Goal: Information Seeking & Learning: Understand process/instructions

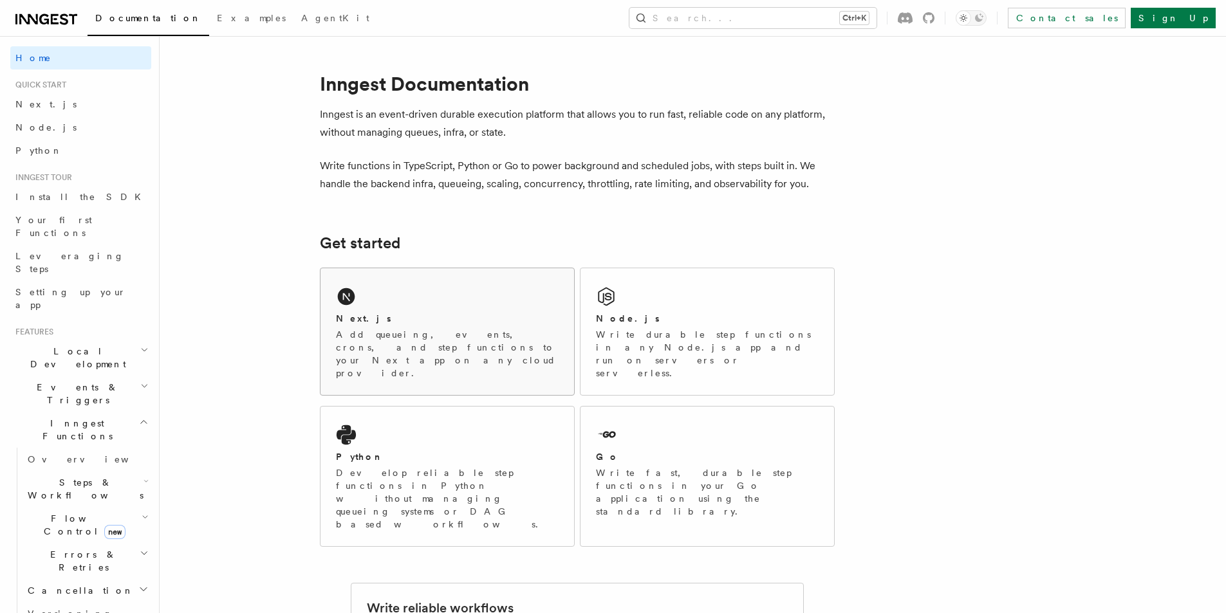
click at [421, 324] on div "Next.js" at bounding box center [447, 319] width 223 height 14
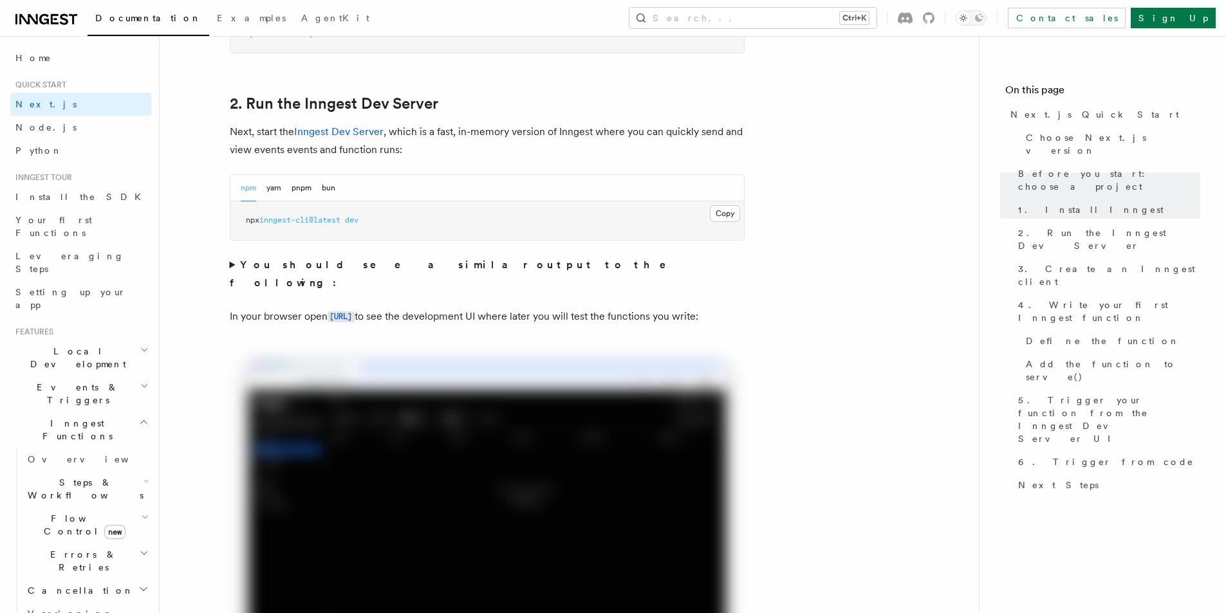
scroll to position [898, 0]
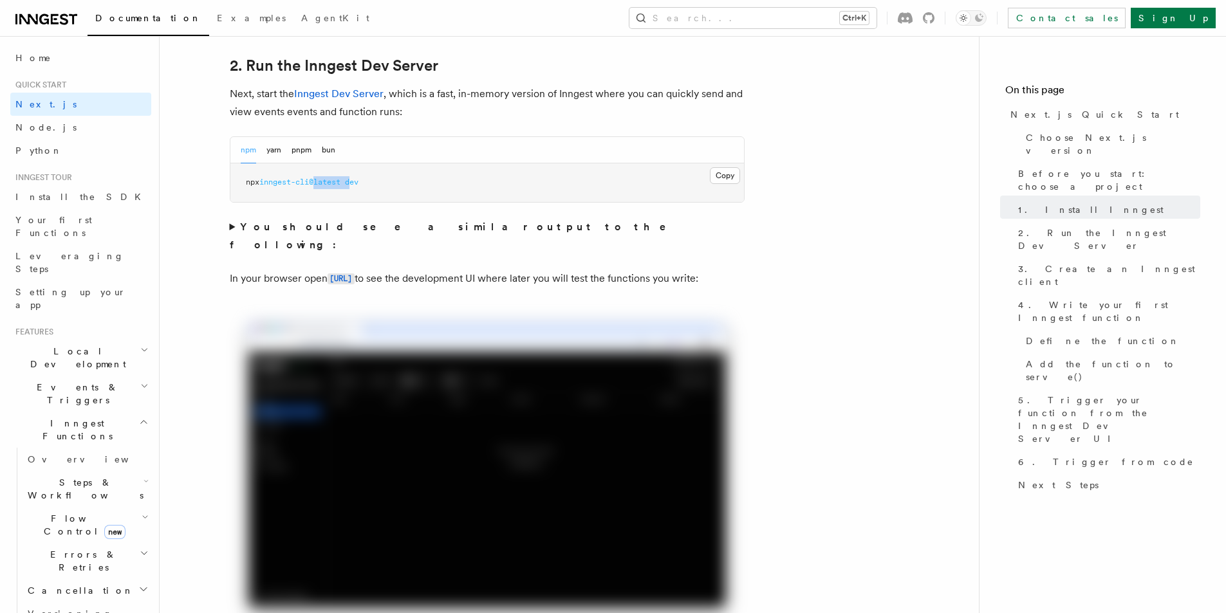
drag, startPoint x: 321, startPoint y: 179, endPoint x: 360, endPoint y: 182, distance: 38.7
click at [358, 180] on span "npx inngest-cli@latest dev" at bounding box center [302, 182] width 113 height 9
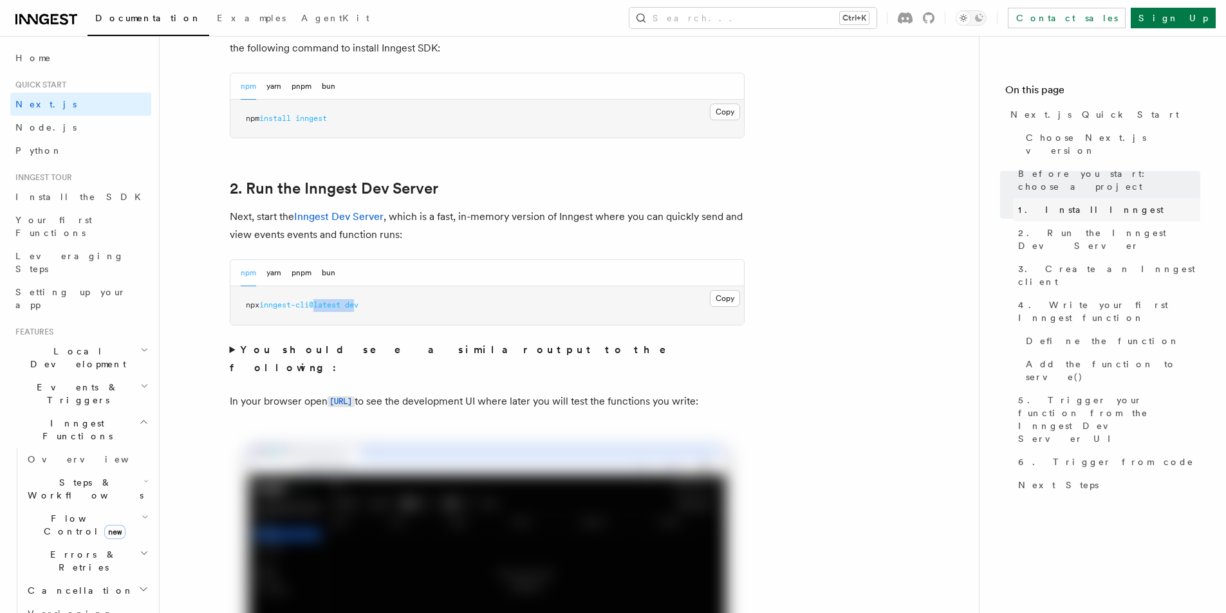
scroll to position [690, 0]
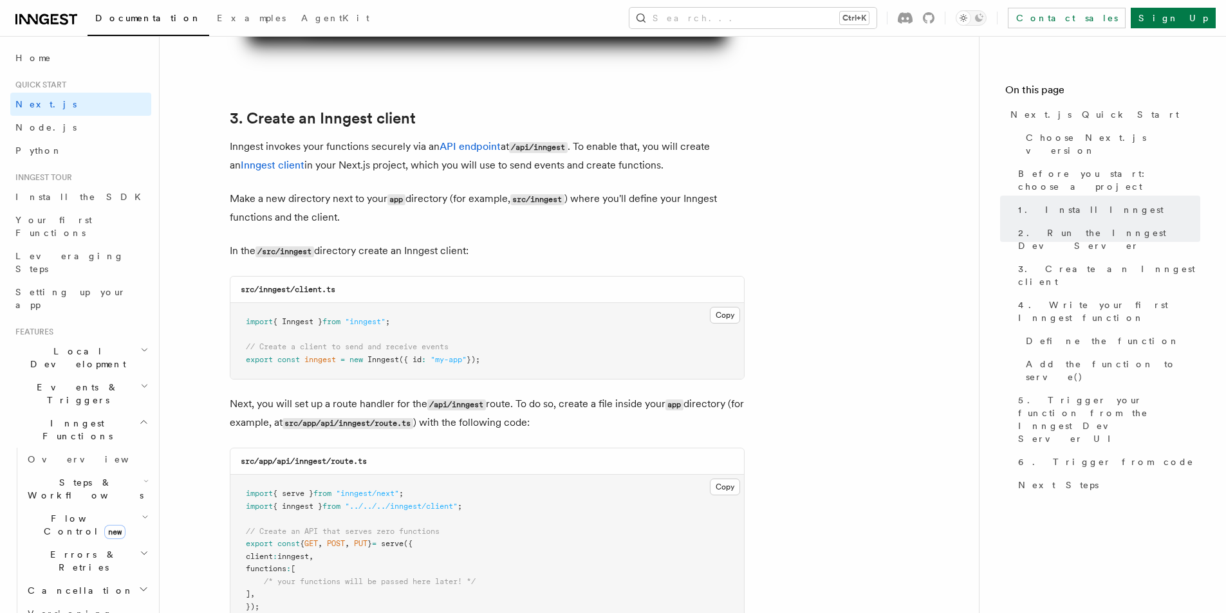
scroll to position [1527, 0]
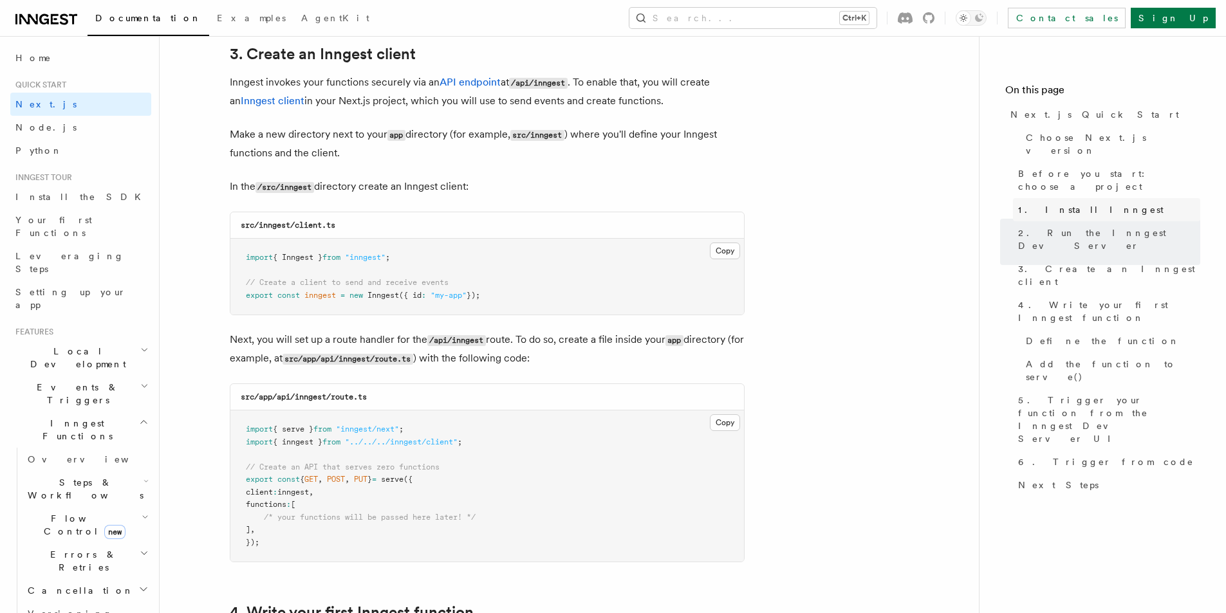
click at [1054, 203] on span "1. Install Inngest" at bounding box center [1090, 209] width 145 height 13
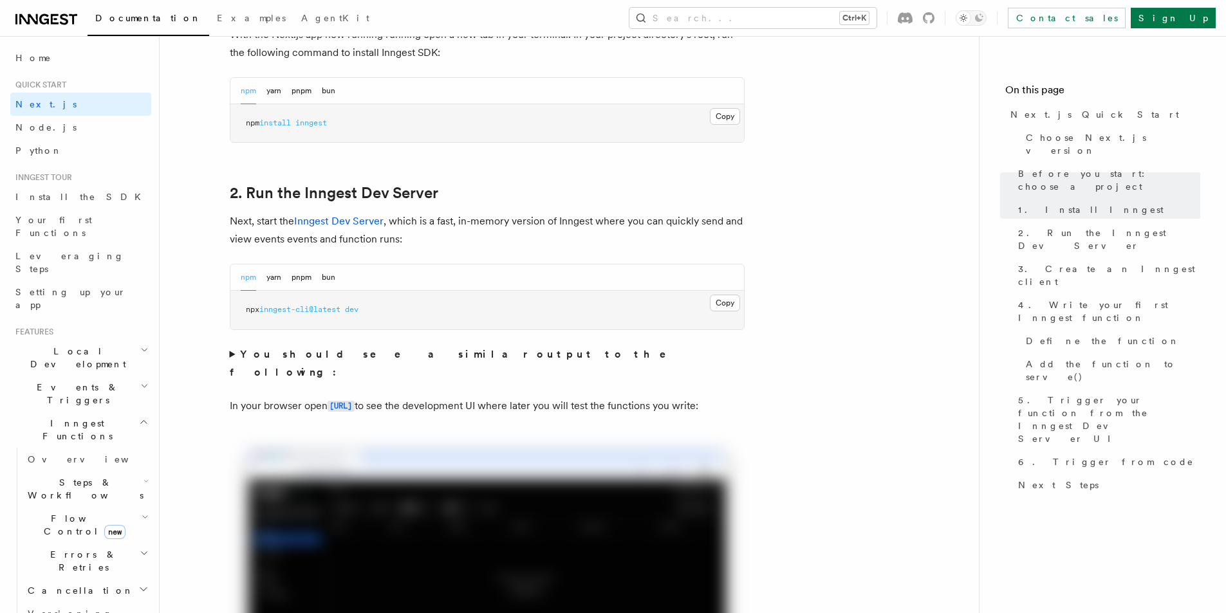
scroll to position [900, 0]
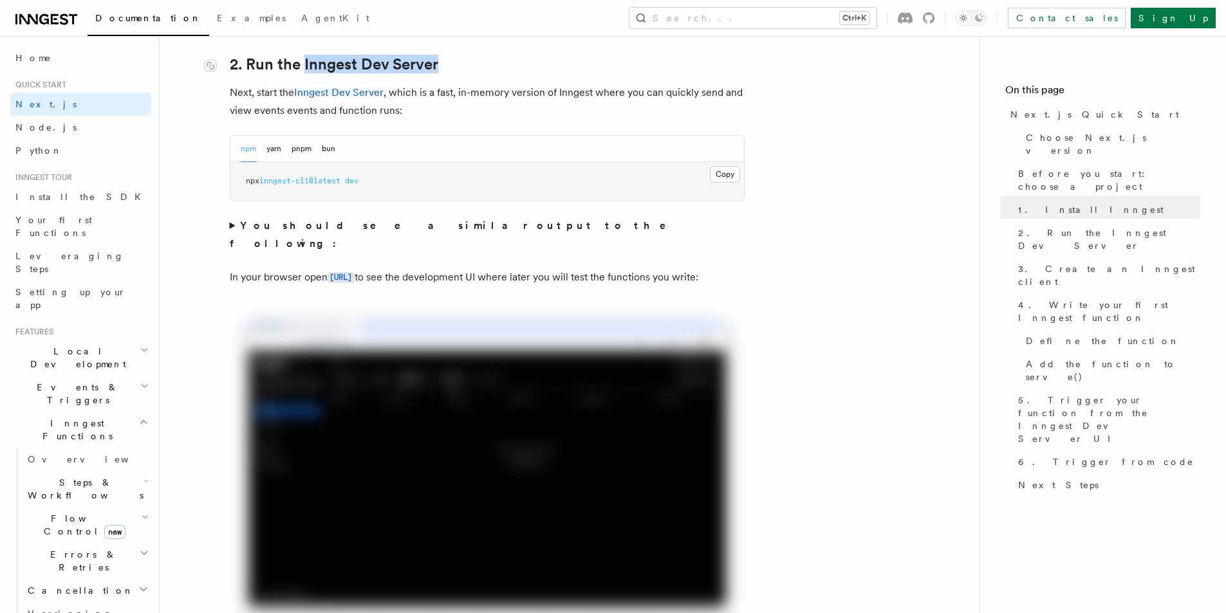
drag, startPoint x: 461, startPoint y: 64, endPoint x: 304, endPoint y: 67, distance: 157.1
click at [304, 67] on h2 "2. Run the Inngest Dev Server" at bounding box center [487, 64] width 515 height 18
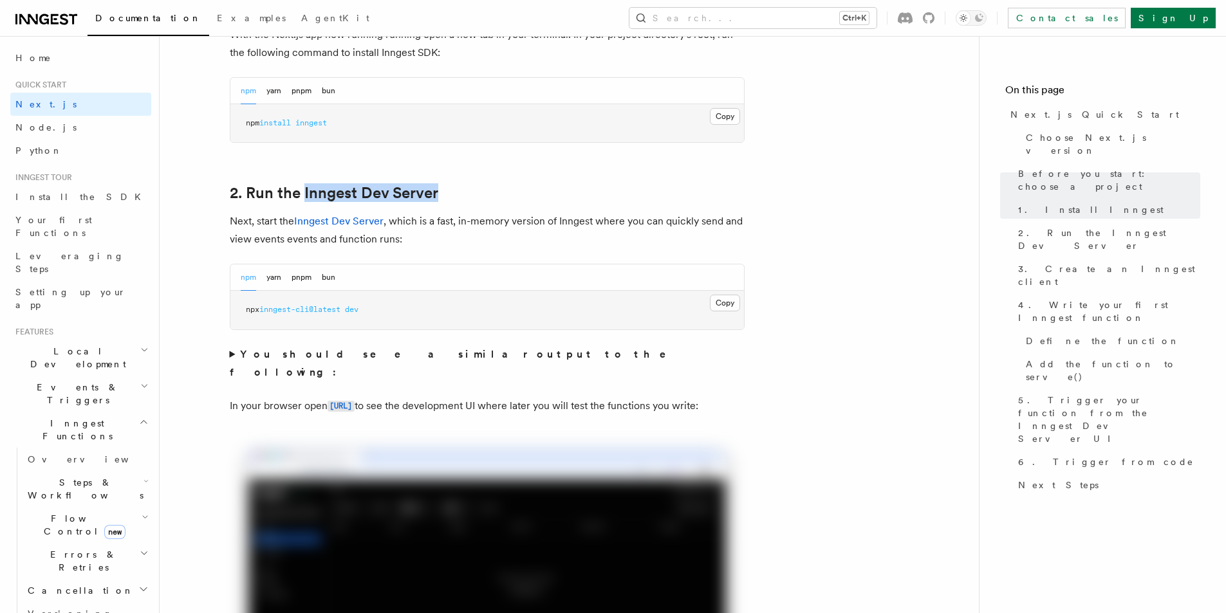
scroll to position [707, 0]
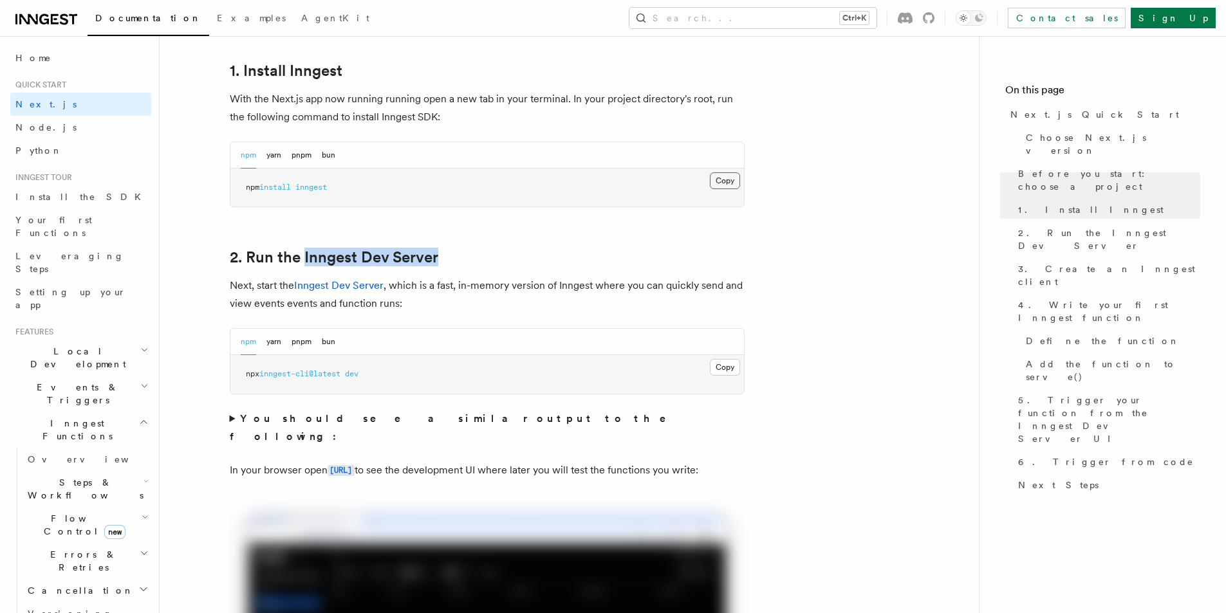
click at [716, 178] on button "Copy Copied" at bounding box center [725, 180] width 30 height 17
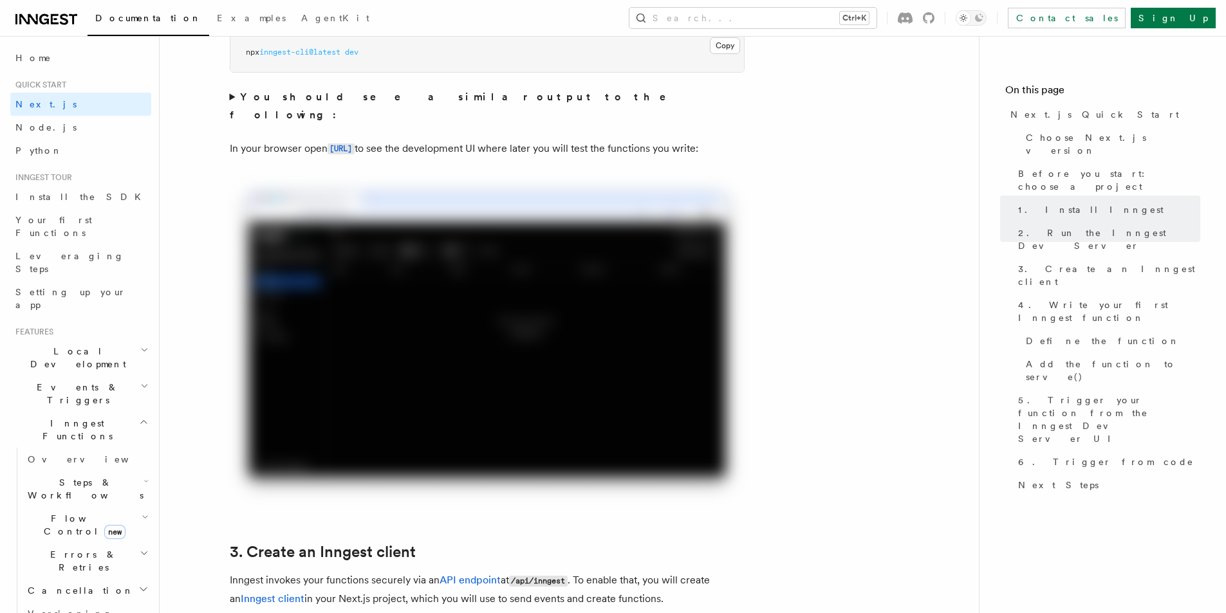
scroll to position [1093, 0]
